Goal: Check status: Check status

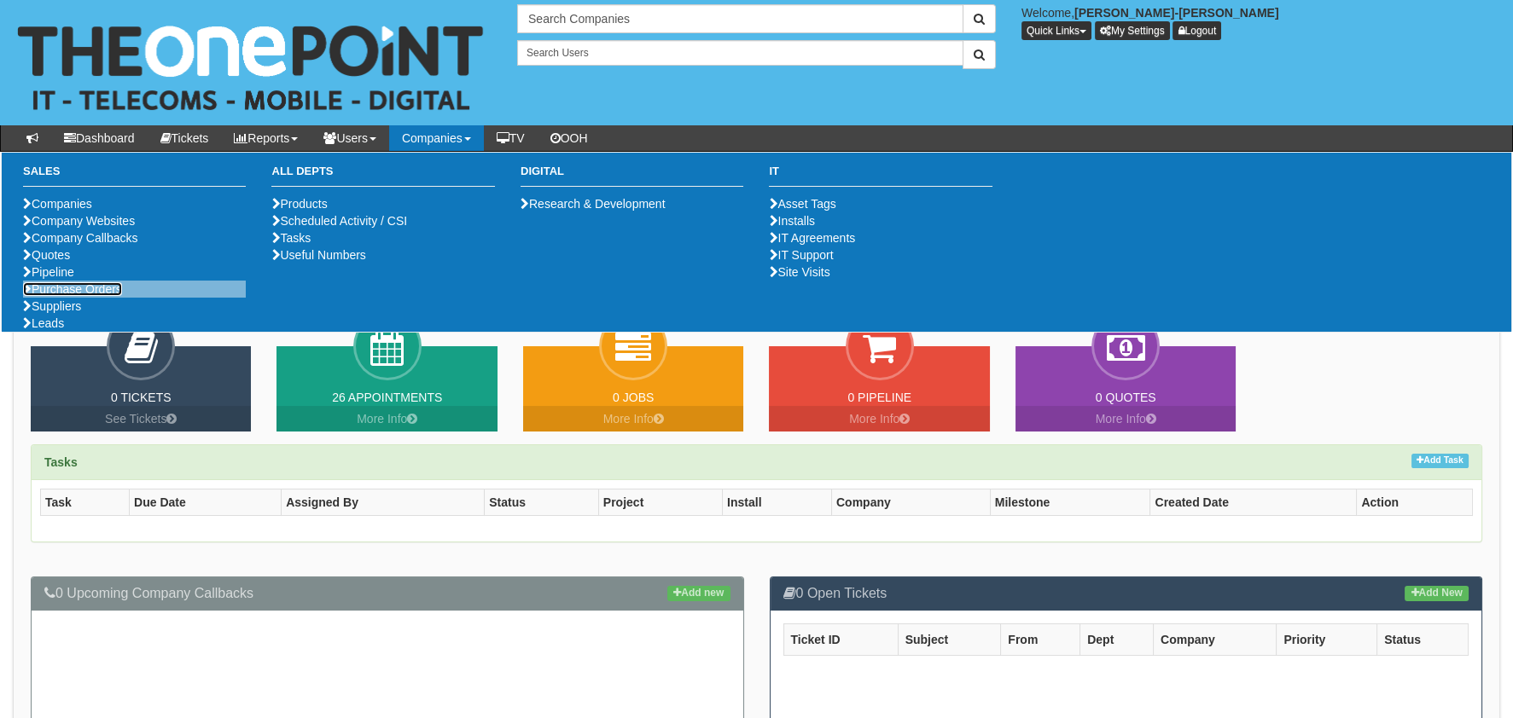
click at [50, 296] on link "Purchase Orders" at bounding box center [72, 289] width 99 height 14
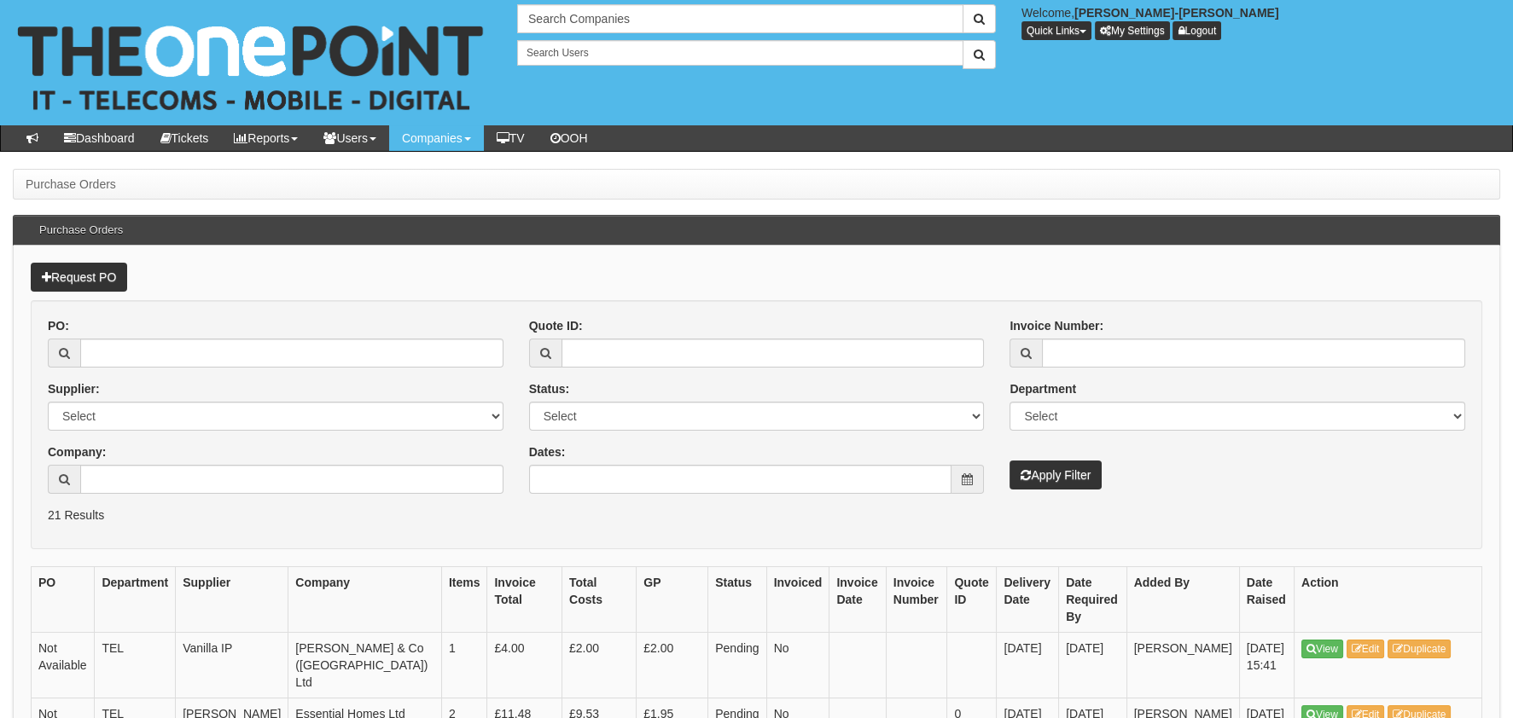
click at [238, 368] on div "PO: Supplier: Select 123 REG.co.uk 1Password 3 4Gon AA Jones Electric Ltd Abzor…" at bounding box center [275, 411] width 481 height 189
click at [238, 351] on input "PO:" at bounding box center [291, 353] width 423 height 29
paste input "19477"
type input "19477"
drag, startPoint x: 1075, startPoint y: 469, endPoint x: 1066, endPoint y: 480, distance: 14.5
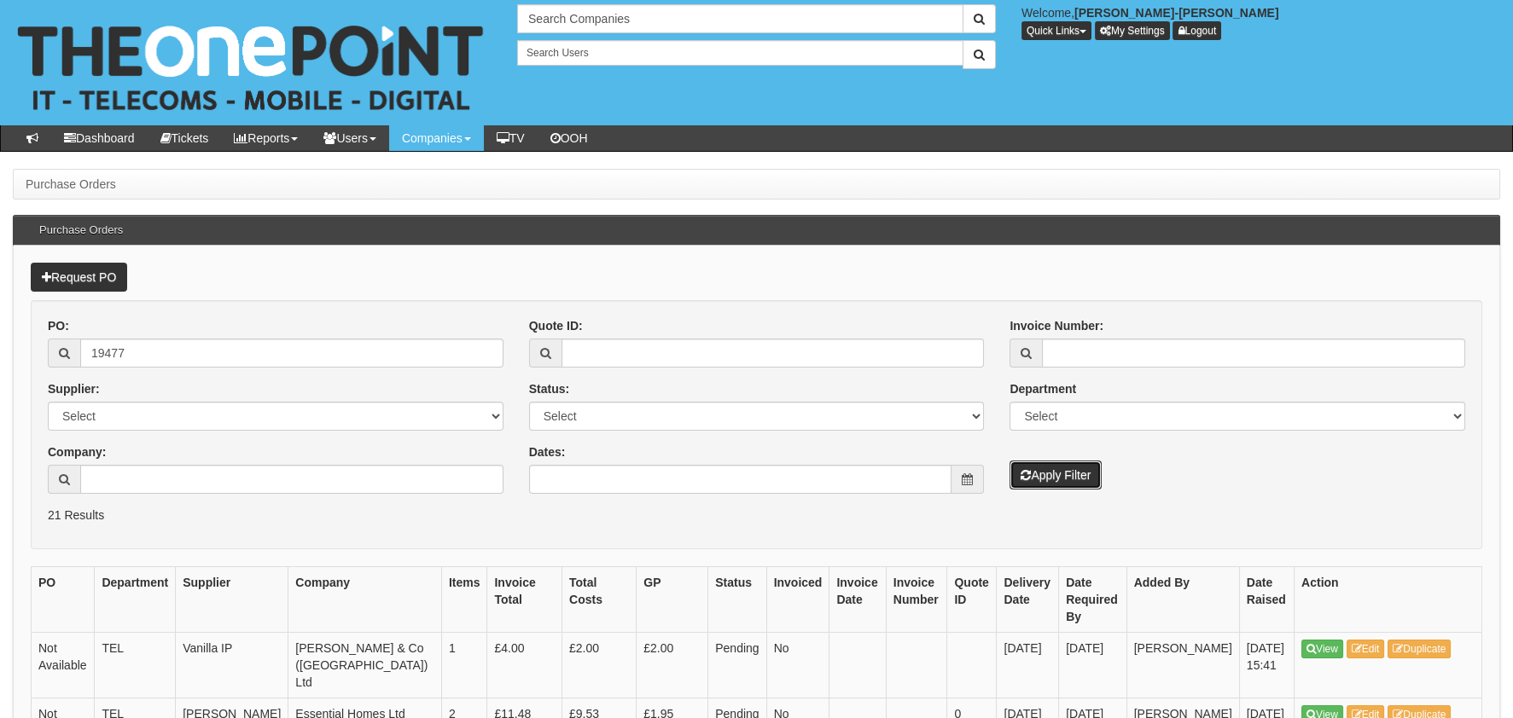
click at [1074, 469] on button "Apply Filter" at bounding box center [1055, 475] width 92 height 29
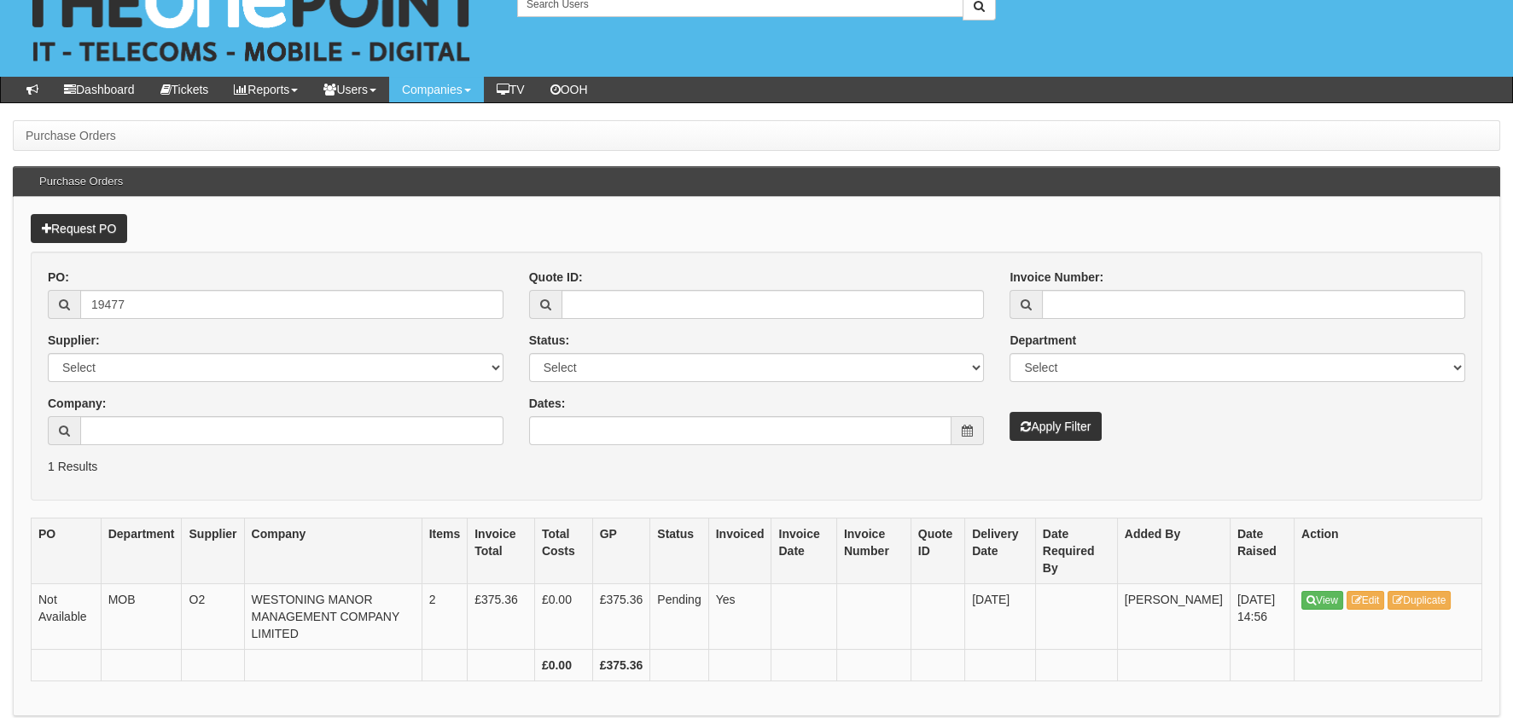
scroll to position [97, 0]
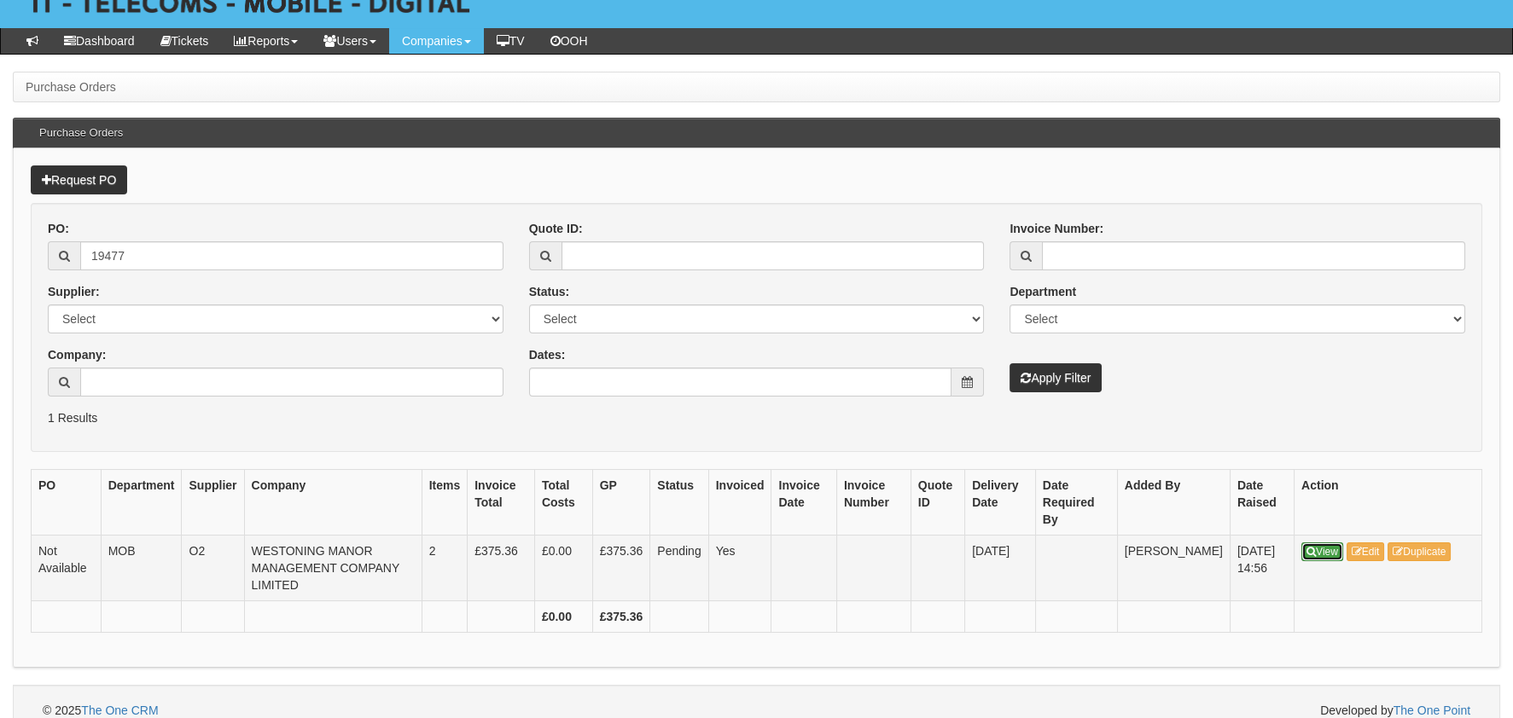
click at [1308, 547] on icon at bounding box center [1310, 552] width 9 height 10
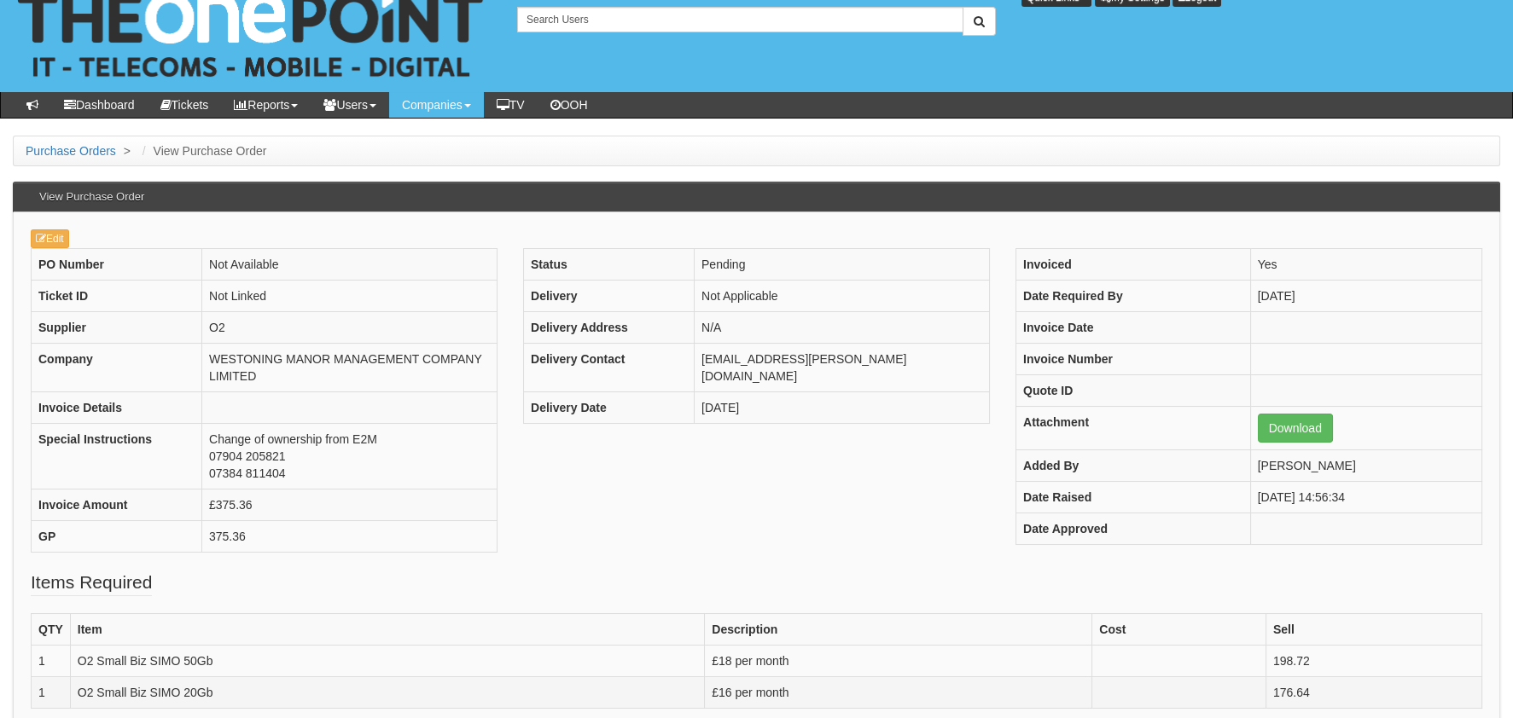
drag, startPoint x: 957, startPoint y: 628, endPoint x: 951, endPoint y: 642, distance: 14.9
